Goal: Information Seeking & Learning: Find specific fact

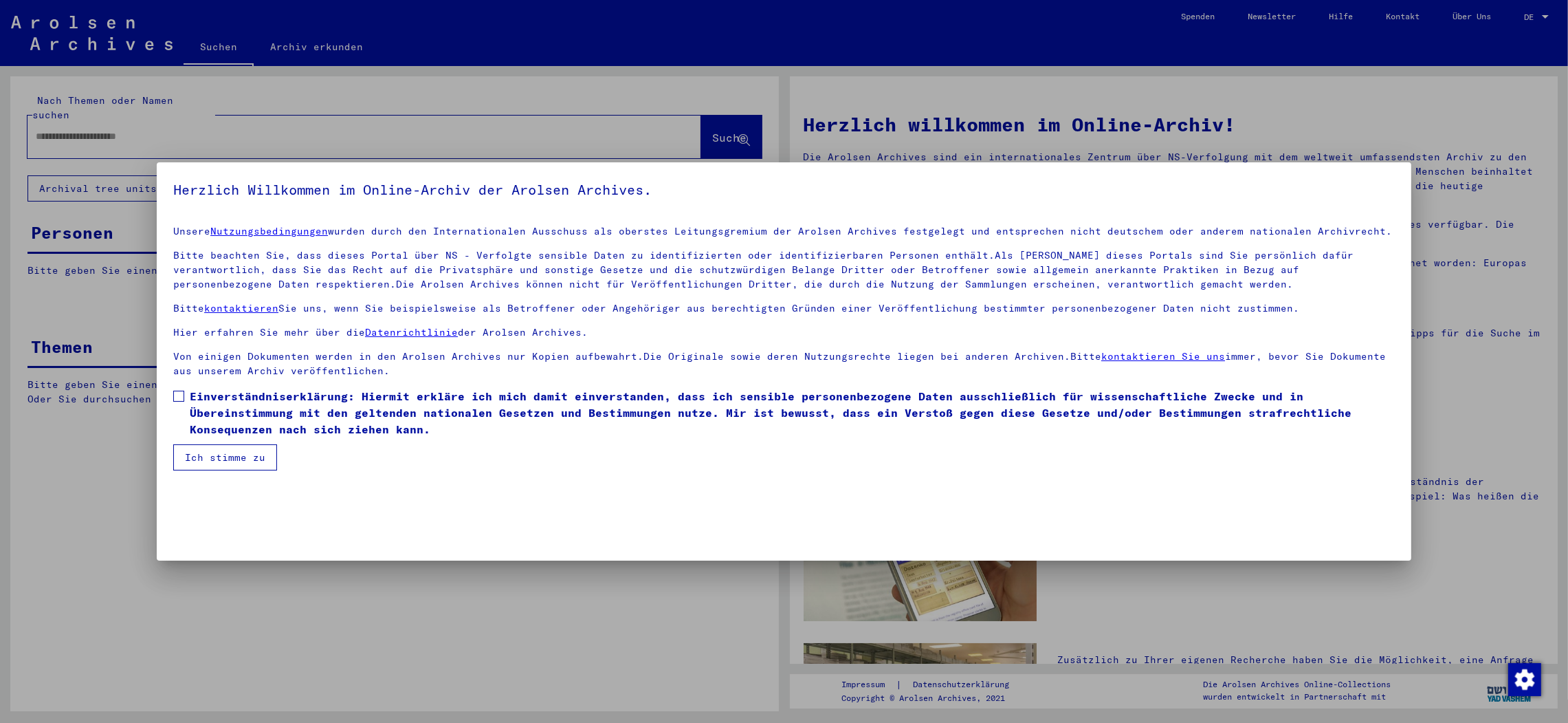
type input "**********"
drag, startPoint x: 182, startPoint y: 408, endPoint x: 183, endPoint y: 399, distance: 9.1
click at [186, 401] on label "Einverständniserklärung: Hiermit erkläre ich mich damit einverstanden, dass ich…" at bounding box center [784, 412] width 1222 height 49
click at [182, 396] on span at bounding box center [178, 395] width 11 height 11
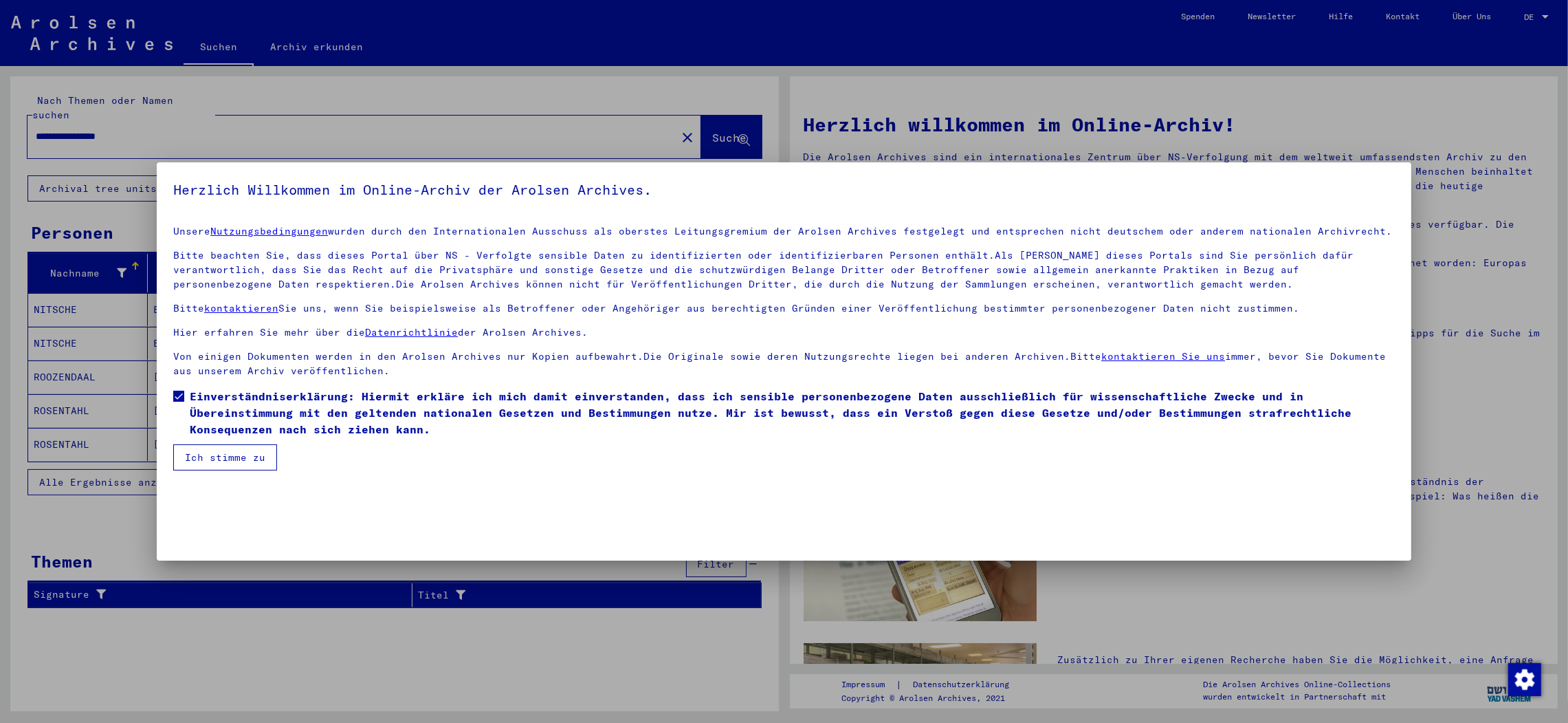
click at [202, 462] on button "Ich stimme zu" at bounding box center [225, 457] width 104 height 27
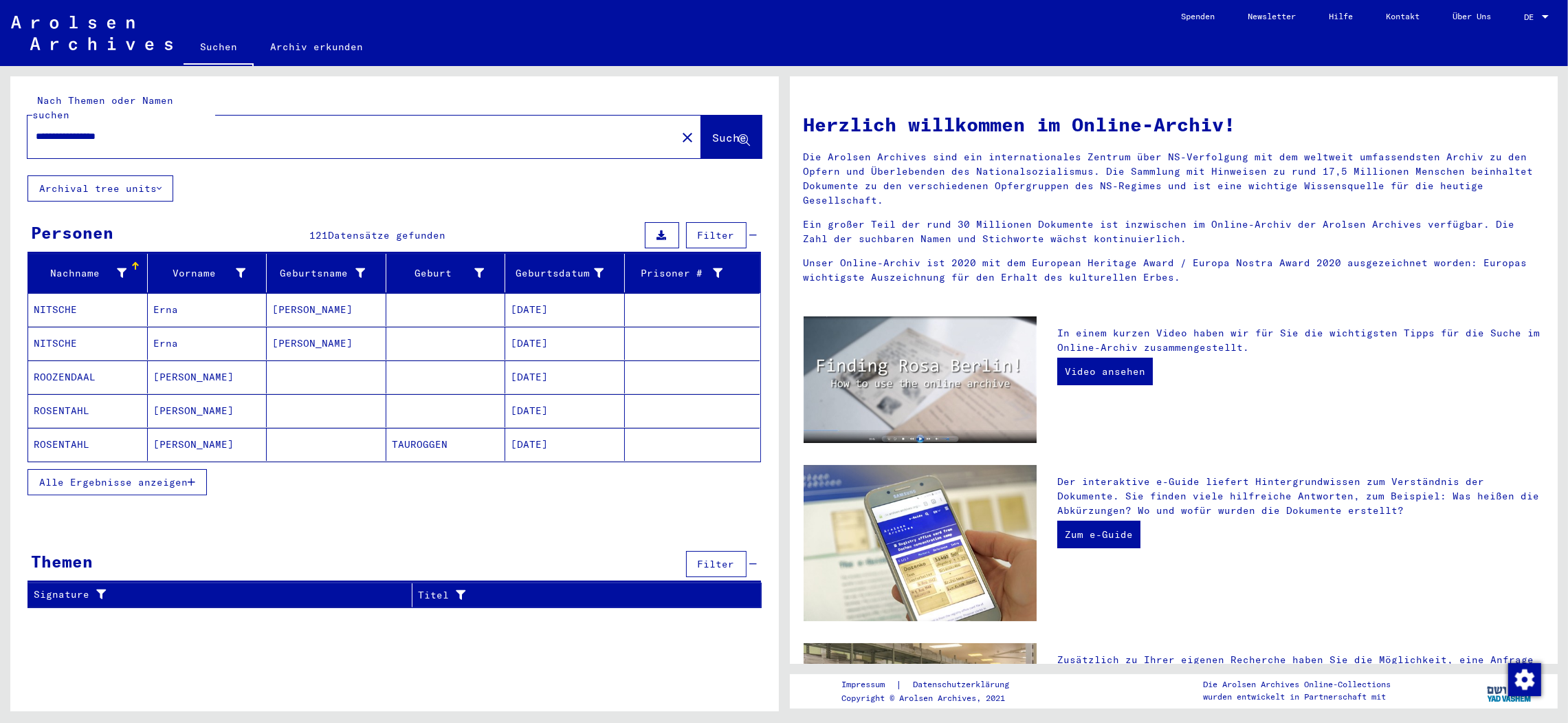
click at [190, 360] on mat-cell "[PERSON_NAME]" at bounding box center [207, 377] width 120 height 33
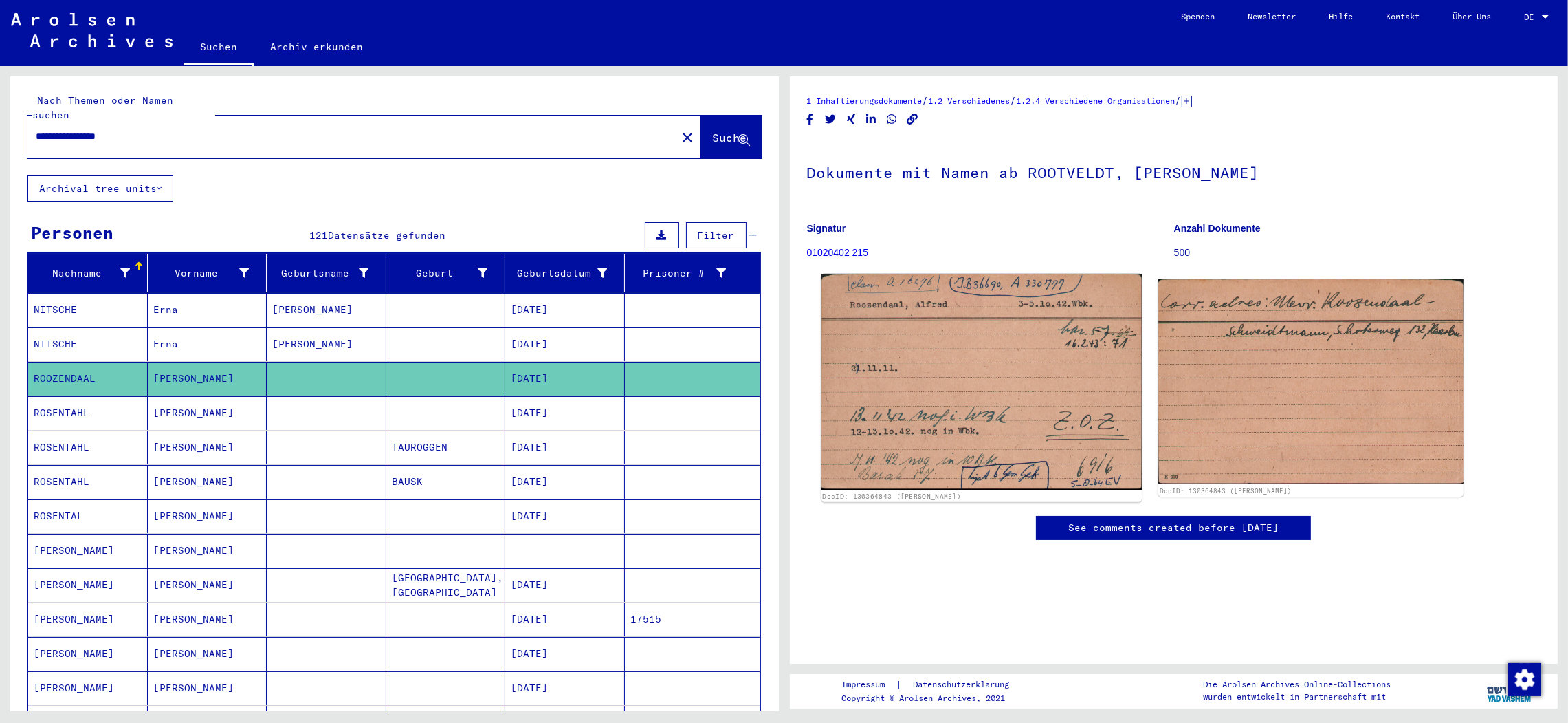
click at [942, 347] on img at bounding box center [981, 382] width 320 height 216
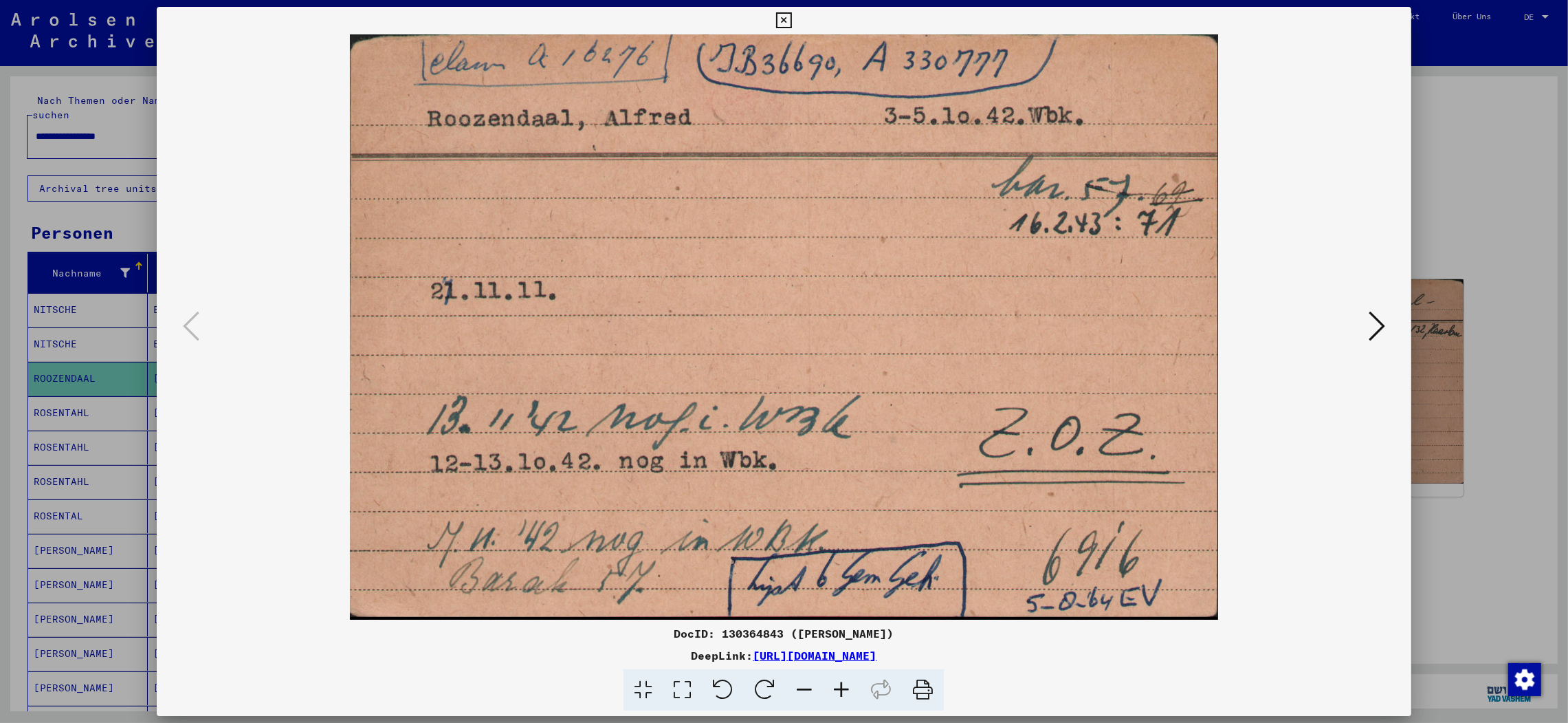
click at [921, 685] on icon at bounding box center [922, 690] width 42 height 42
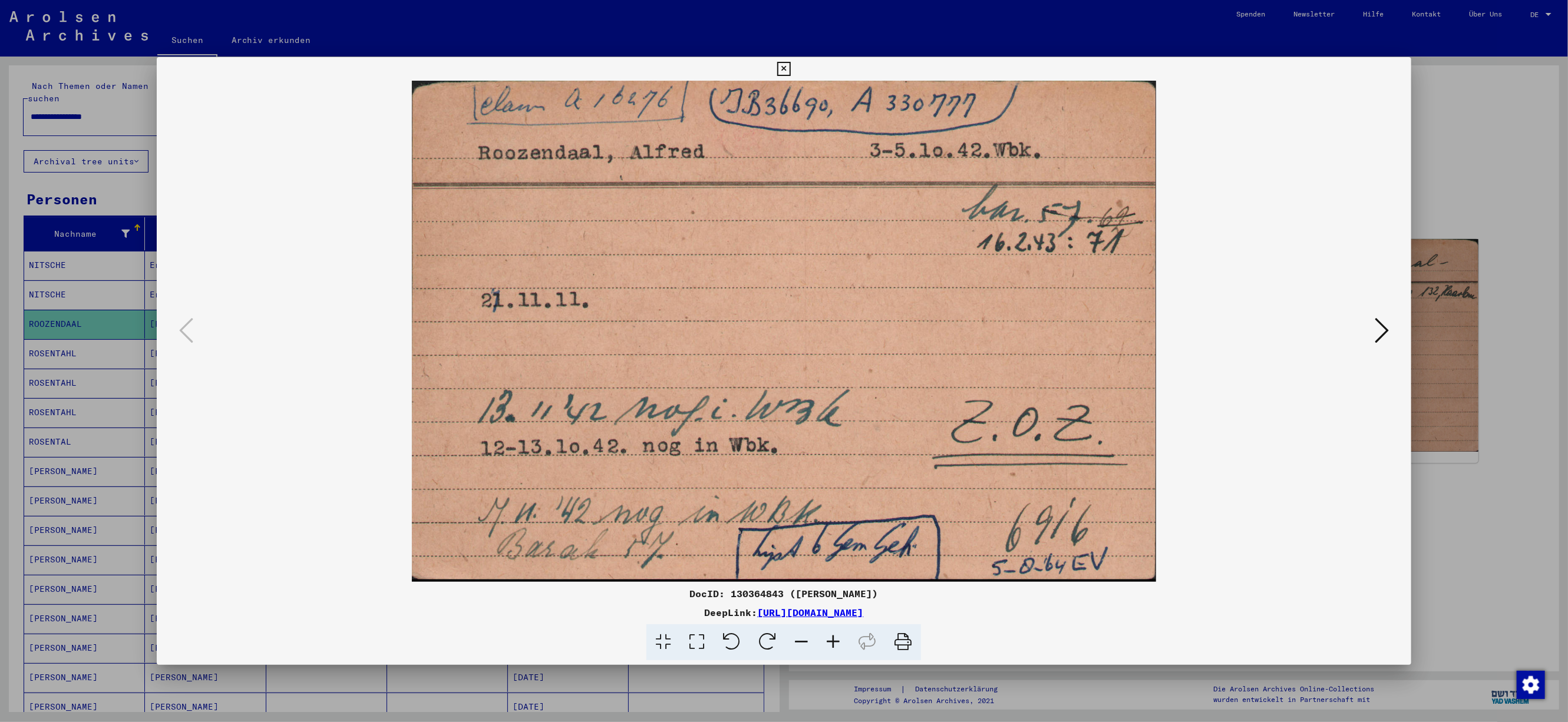
drag, startPoint x: 1200, startPoint y: 515, endPoint x: 1207, endPoint y: 503, distance: 13.9
click at [1201, 513] on img at bounding box center [784, 331] width 1175 height 501
click at [1343, 326] on icon at bounding box center [1381, 331] width 14 height 29
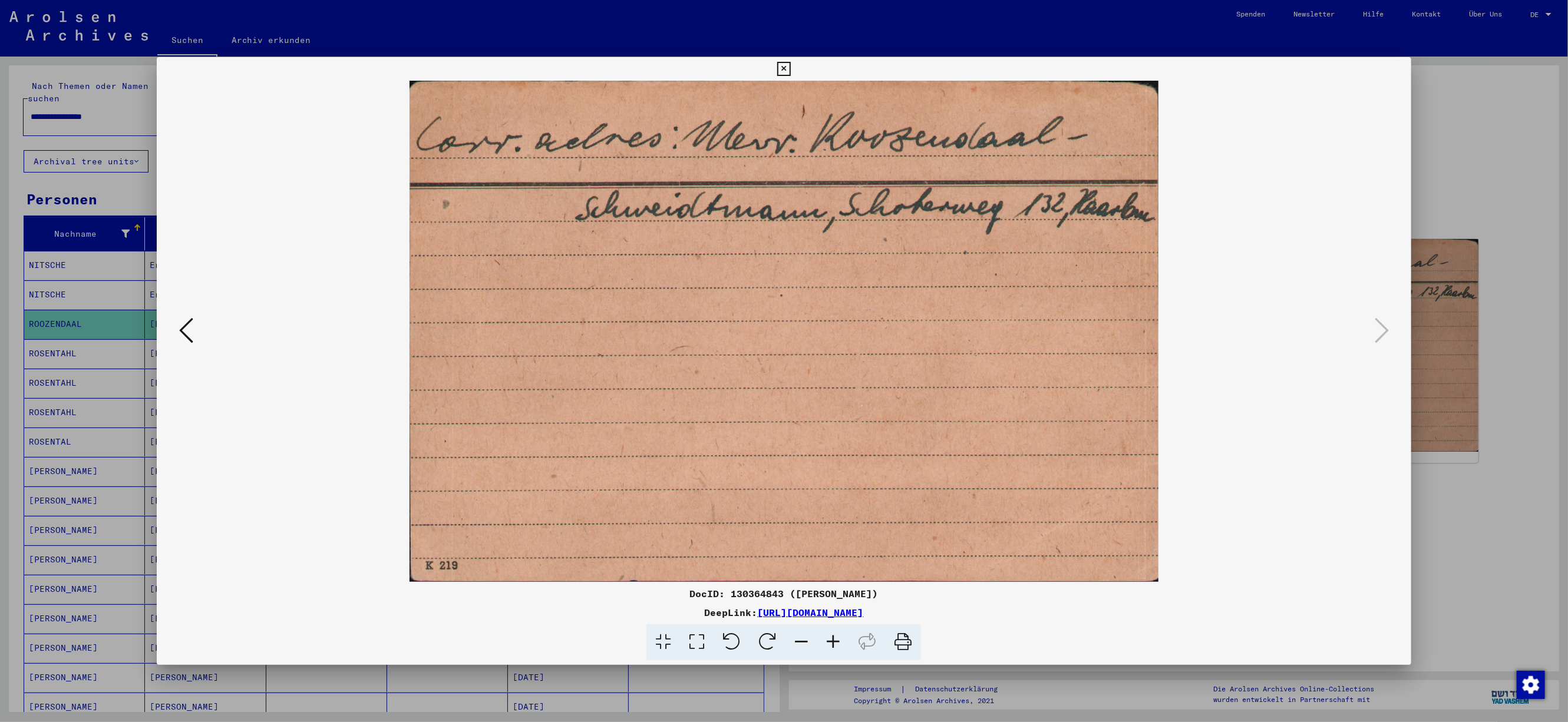
click at [187, 321] on icon at bounding box center [186, 331] width 14 height 29
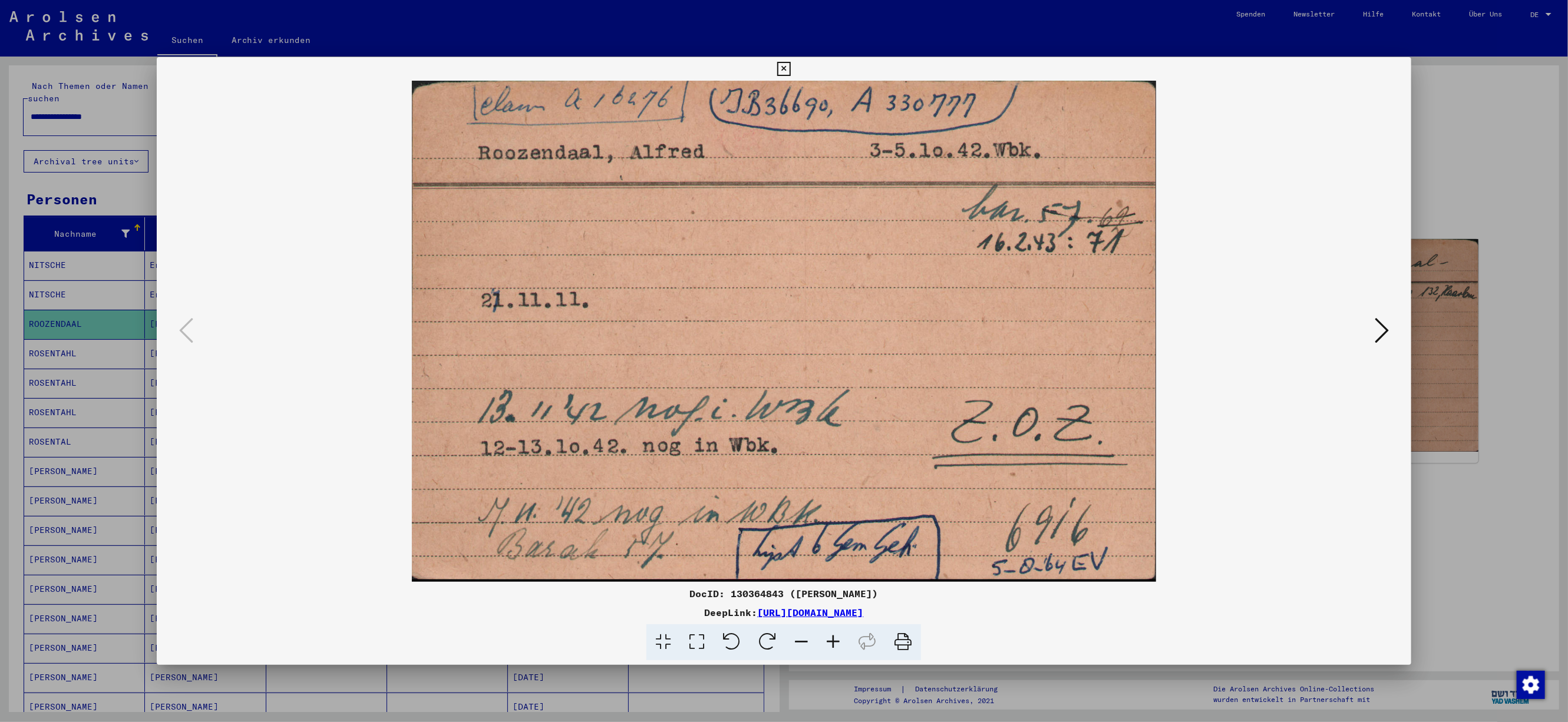
click at [790, 66] on icon at bounding box center [784, 68] width 13 height 14
